Goal: Connect with others: Connect with other users

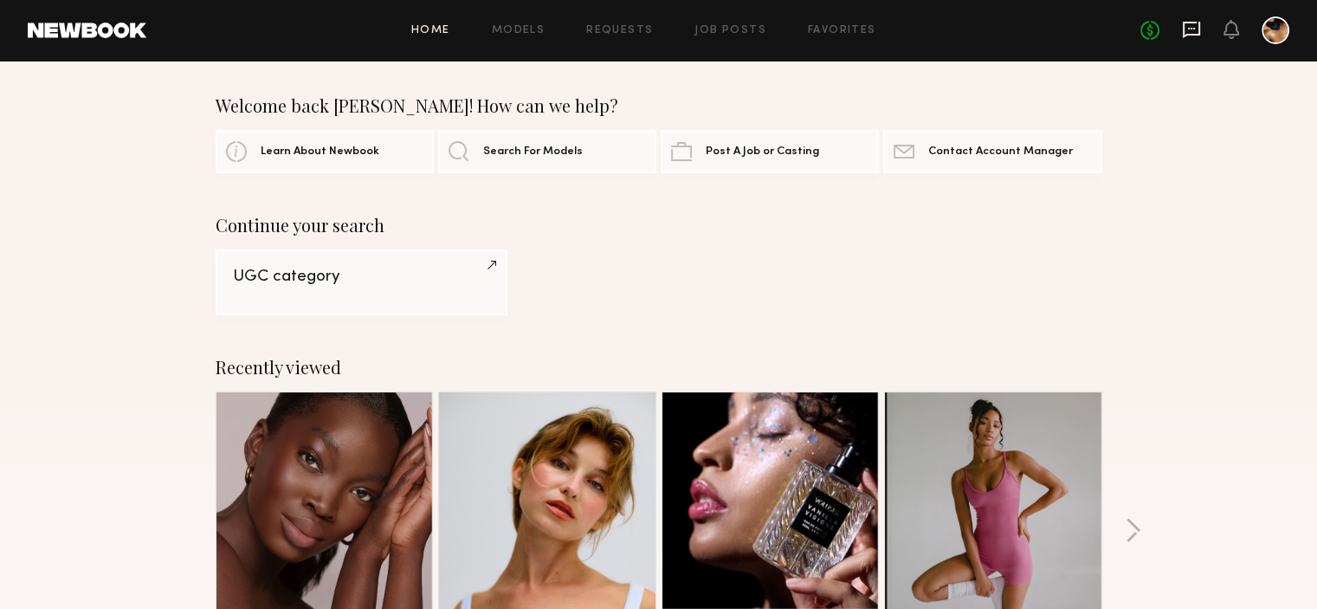
click at [1197, 37] on icon at bounding box center [1191, 29] width 19 height 19
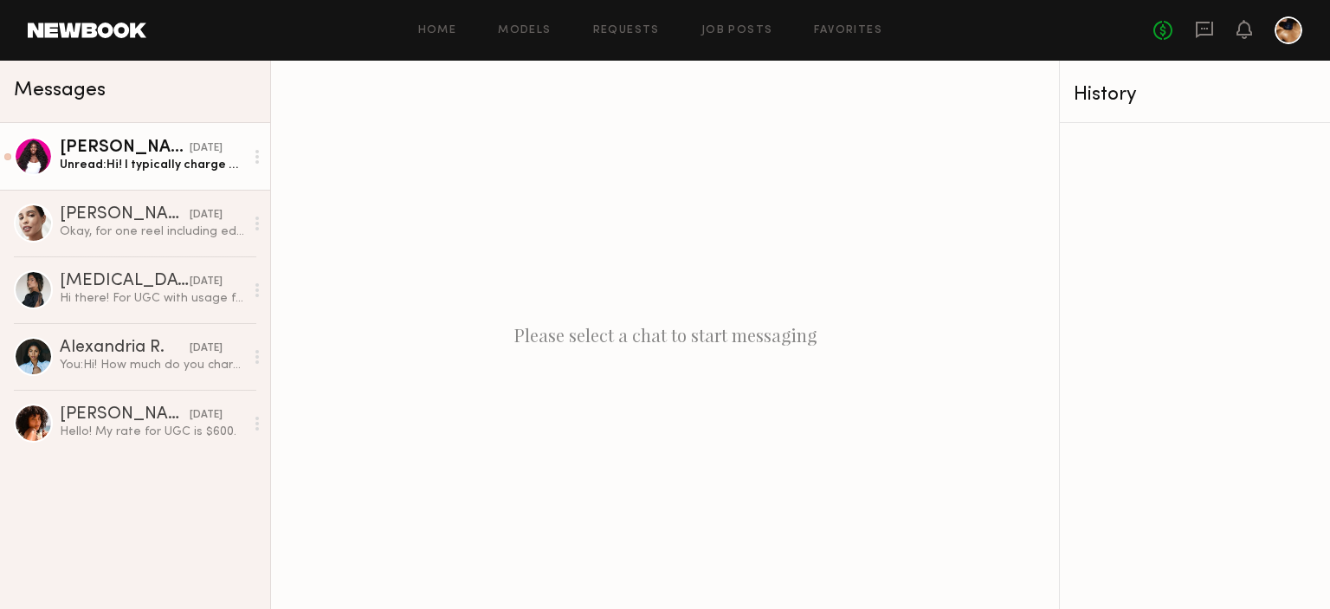
click at [100, 160] on div "Unread: Hi! I typically charge $500 for this" at bounding box center [152, 165] width 184 height 16
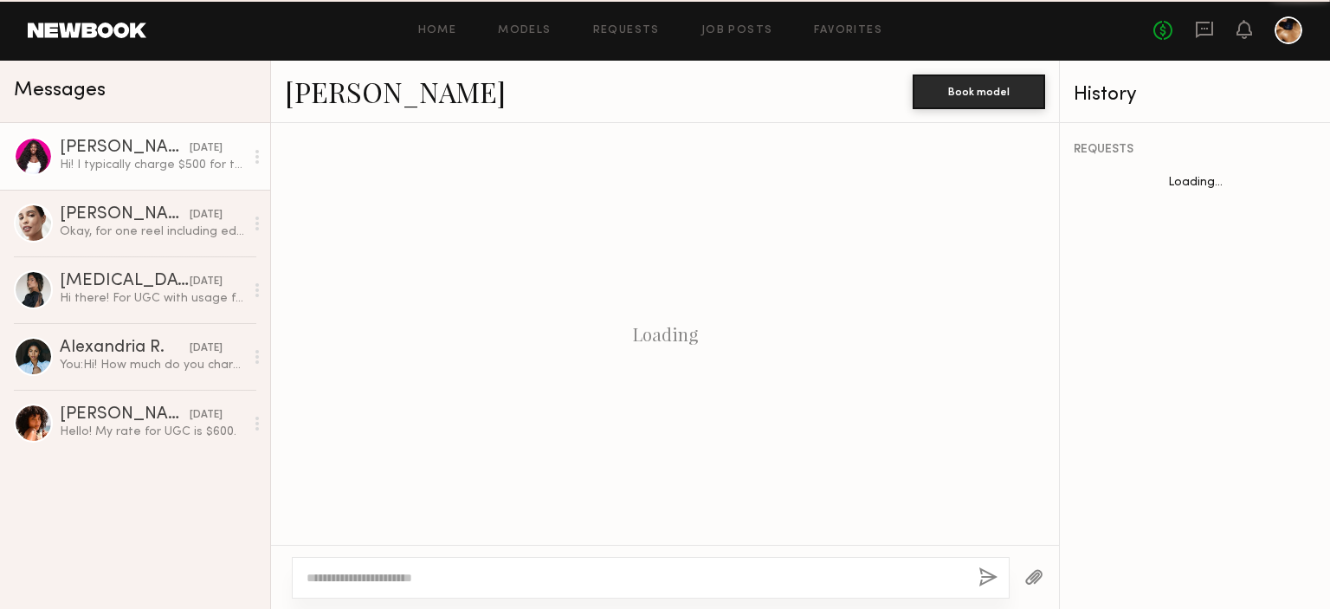
scroll to position [350, 0]
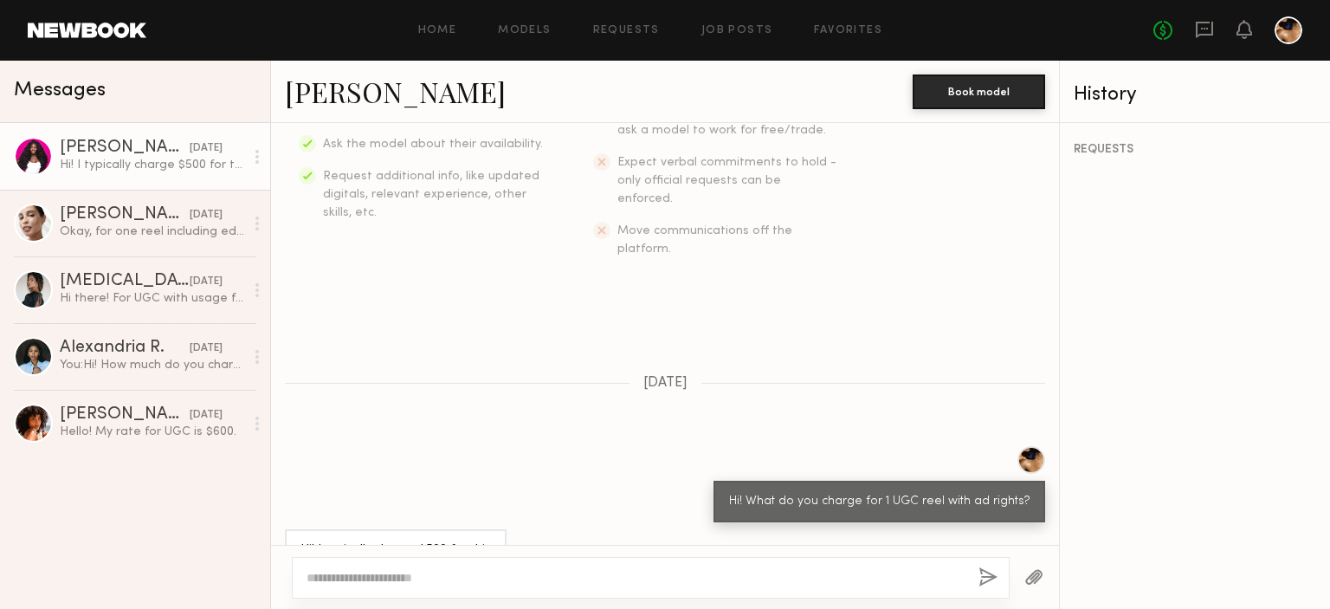
click at [312, 92] on link "Dora O." at bounding box center [395, 91] width 221 height 37
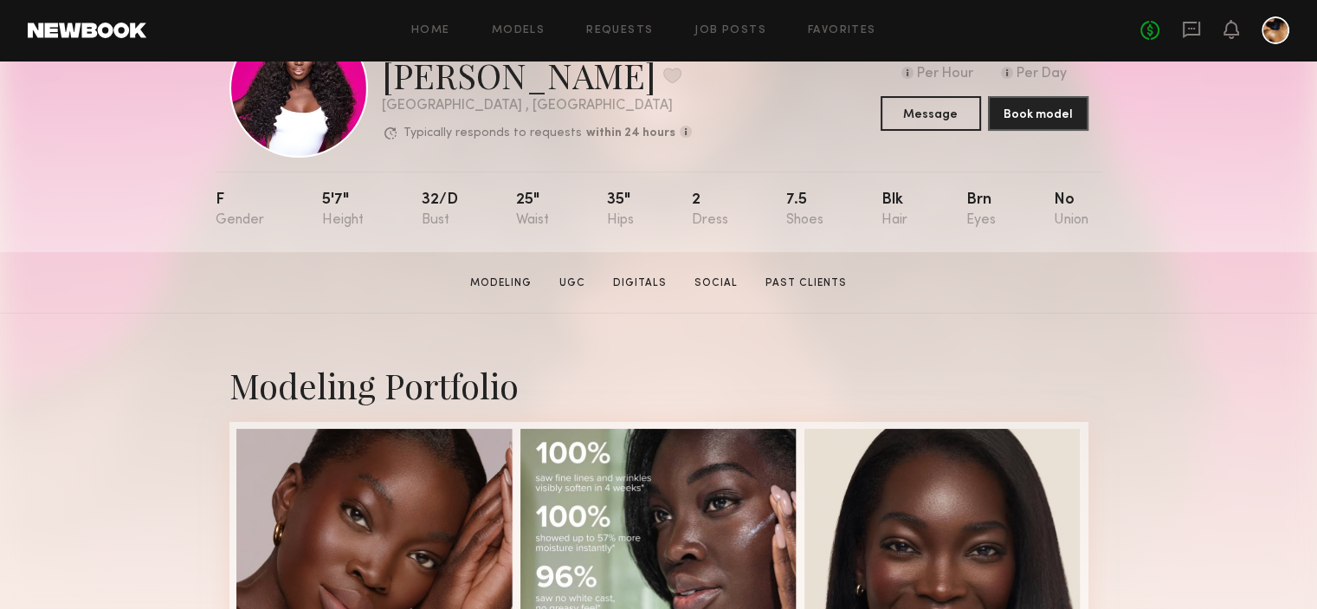
scroll to position [141, 0]
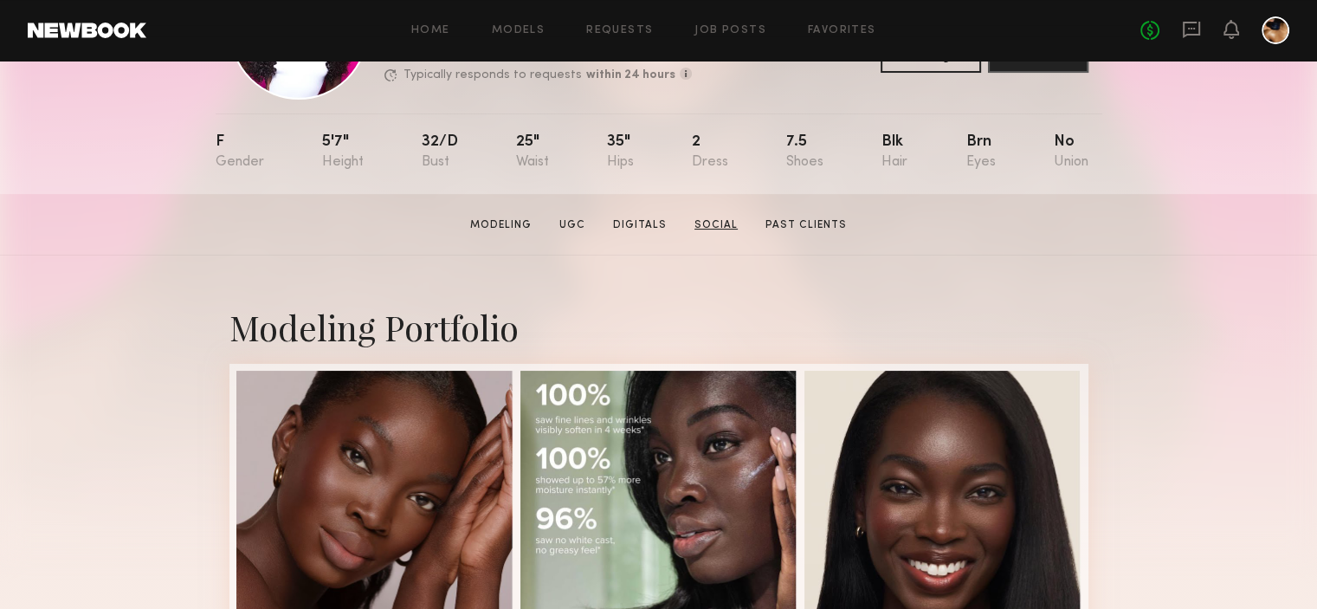
click at [714, 228] on link "Social" at bounding box center [716, 225] width 57 height 16
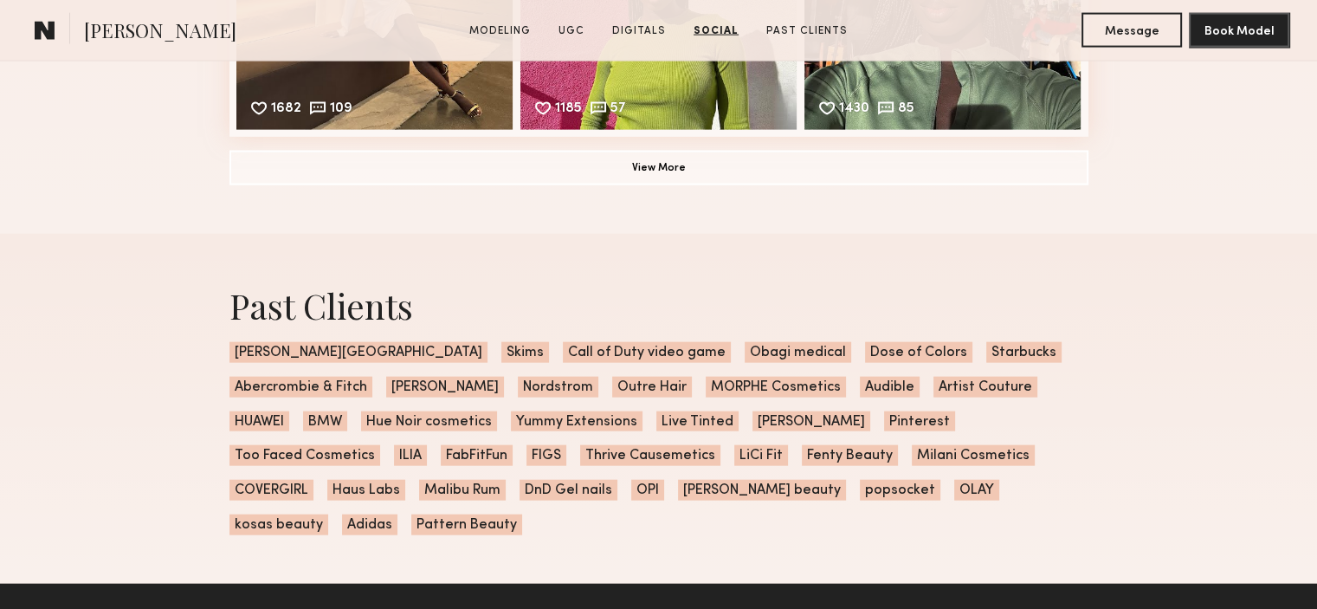
scroll to position [3838, 0]
